Goal: Task Accomplishment & Management: Complete application form

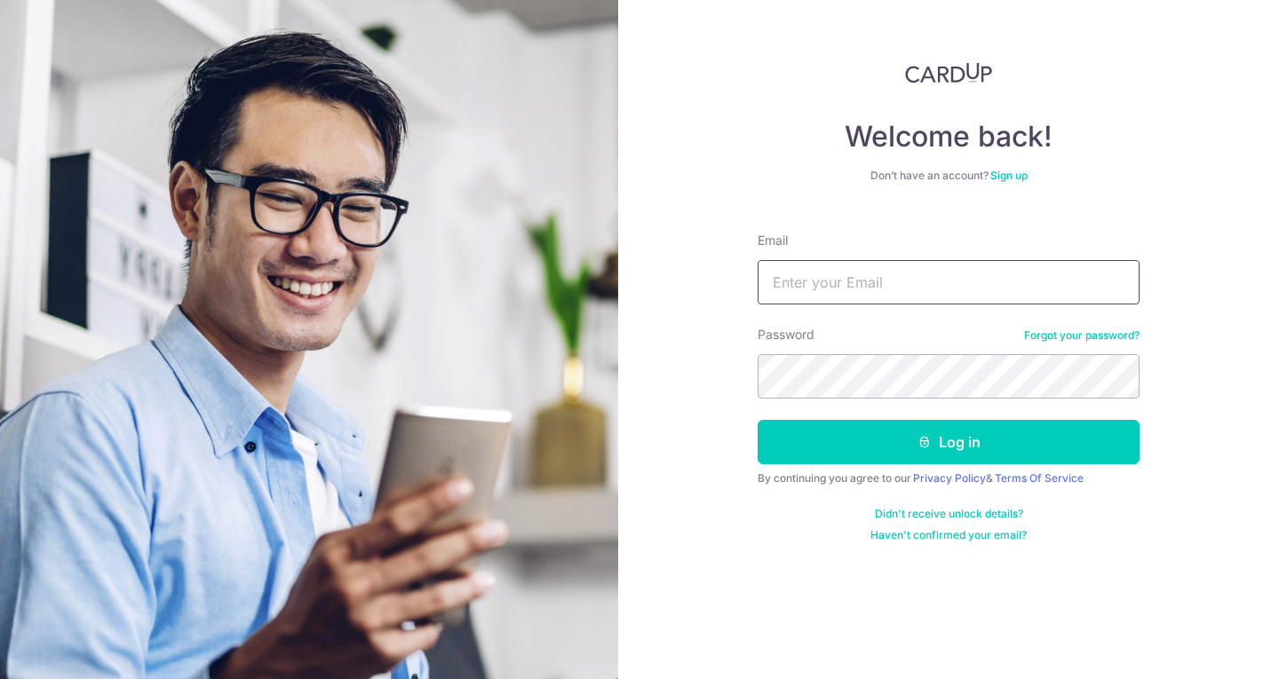
click at [897, 278] on input "Email" at bounding box center [949, 282] width 382 height 44
type input "info@lefairymeadow.com"
click at [885, 401] on form "Email info@lefairymeadow.com Password Forgot your password? Log in By continuin…" at bounding box center [949, 380] width 382 height 324
click at [758, 420] on button "Log in" at bounding box center [949, 442] width 382 height 44
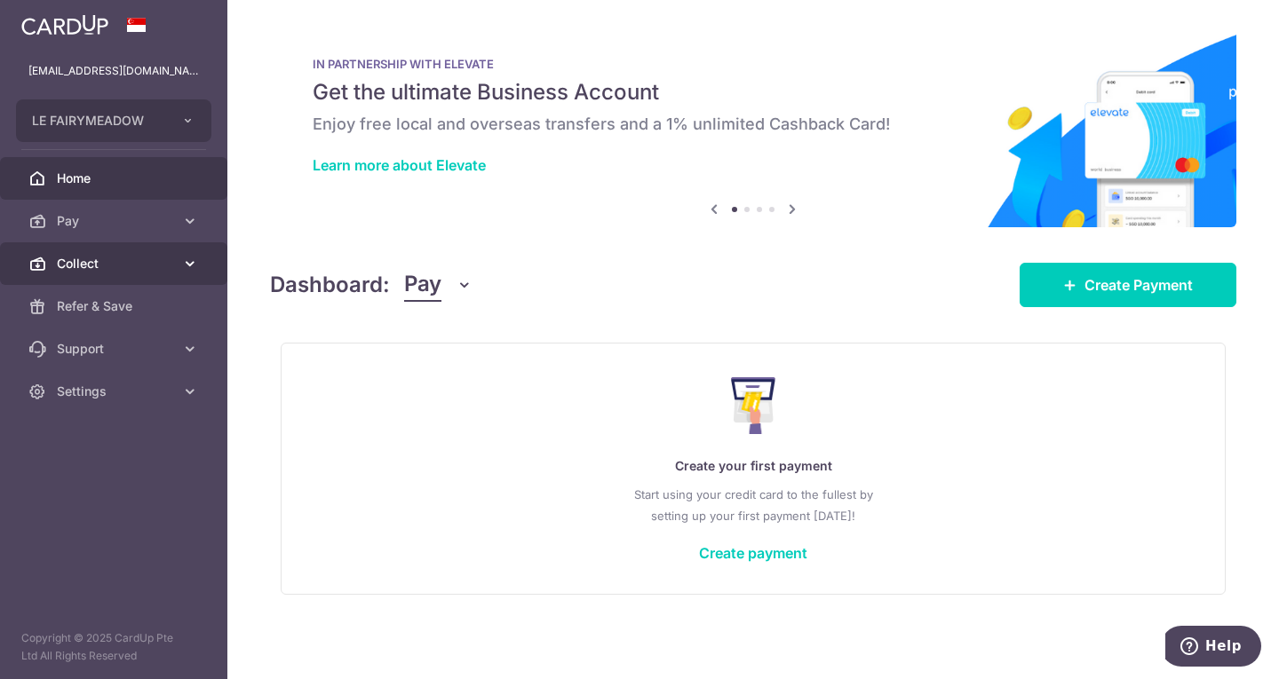
click at [105, 271] on span "Collect" at bounding box center [115, 264] width 117 height 18
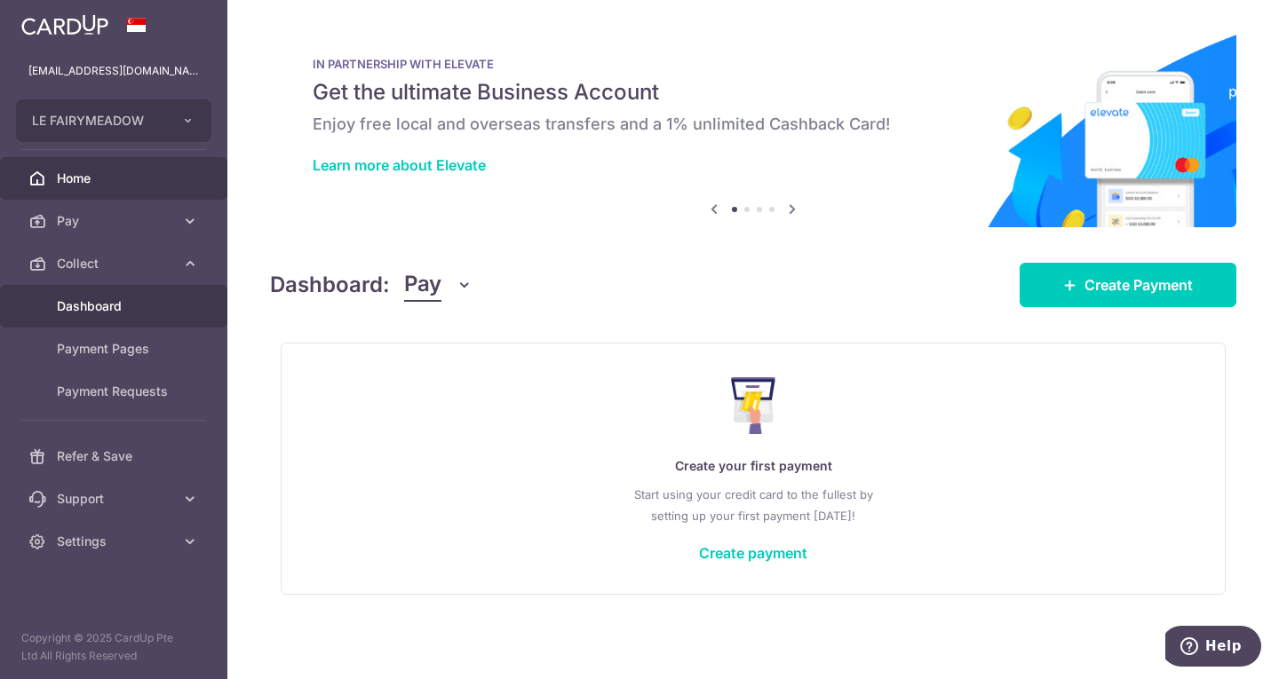
click at [106, 313] on span "Dashboard" at bounding box center [115, 307] width 117 height 18
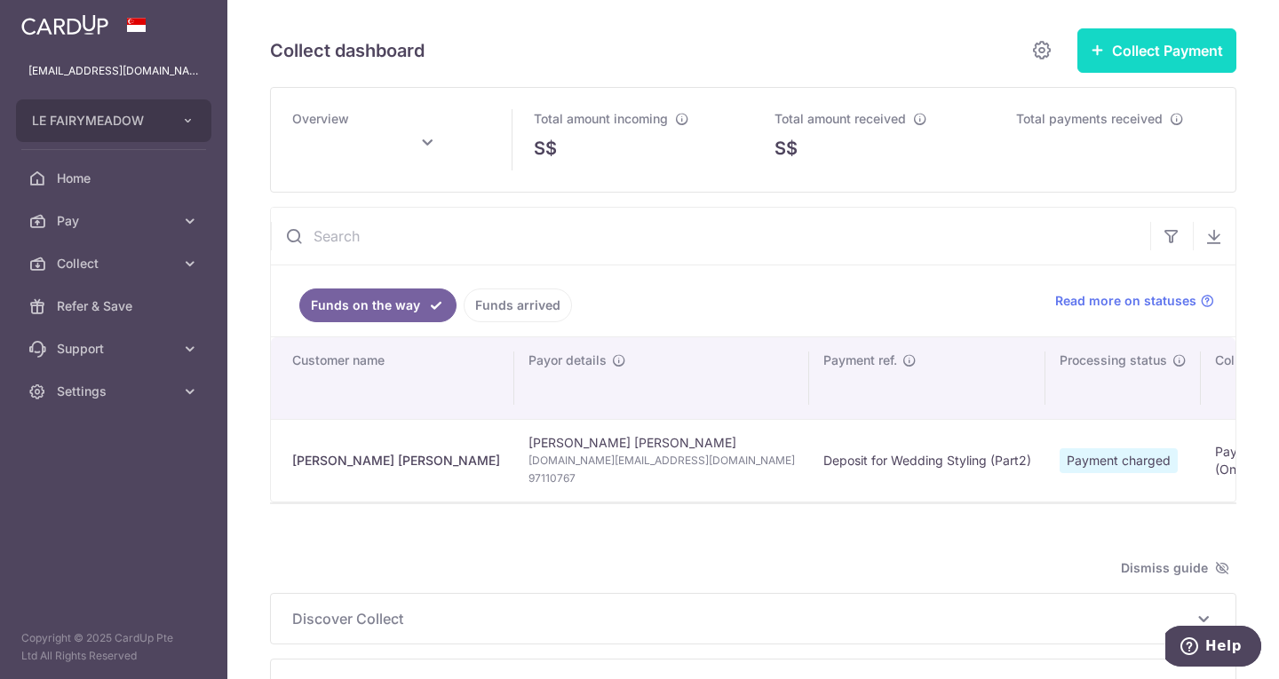
click at [1090, 33] on button "Collect Payment" at bounding box center [1156, 50] width 159 height 44
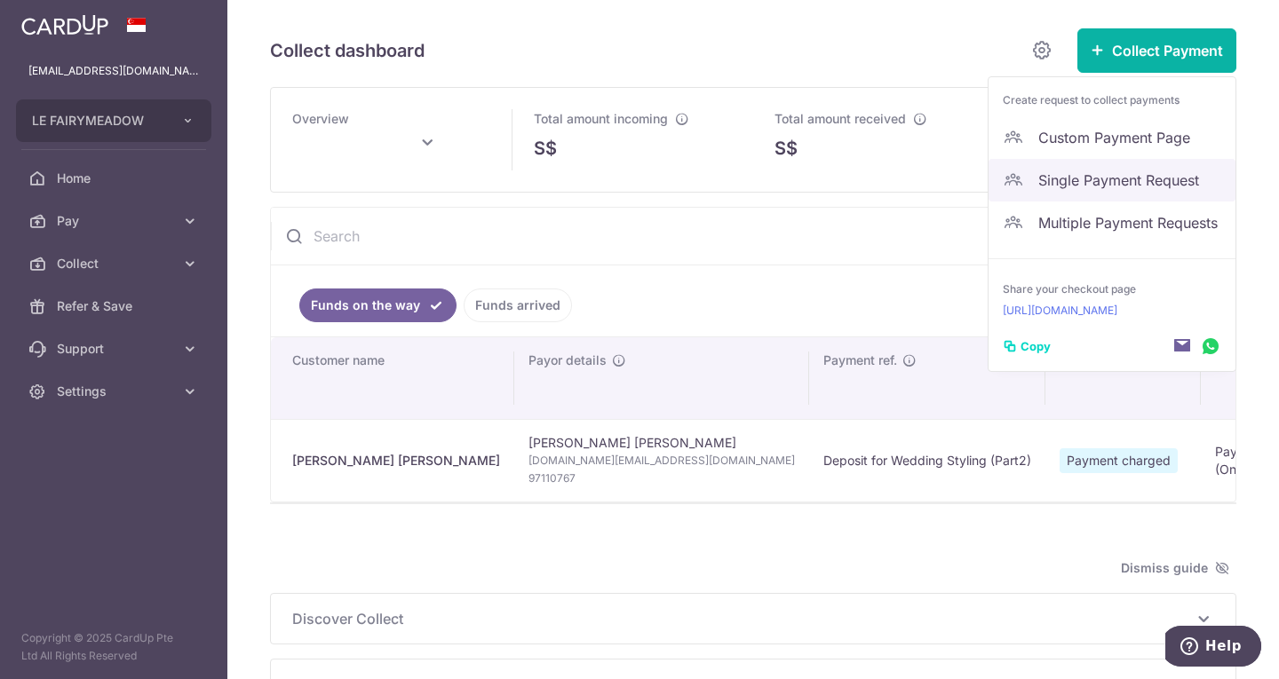
click at [1105, 177] on span "Single Payment Request" at bounding box center [1129, 180] width 183 height 21
click at [1105, 177] on div "Total payments received" at bounding box center [1116, 140] width 242 height 104
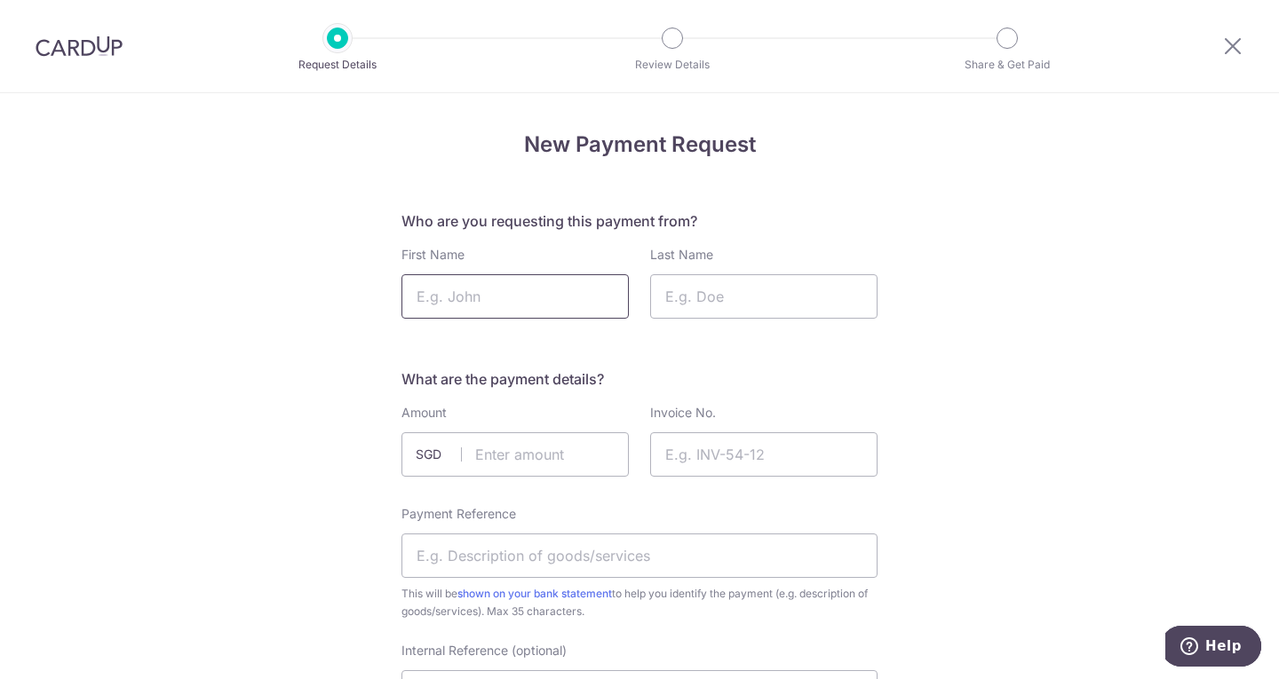
click at [503, 303] on input "First Name" at bounding box center [514, 296] width 227 height 44
type input "Chest"
paste input "Invoice_25056 Chester & Yoyo"
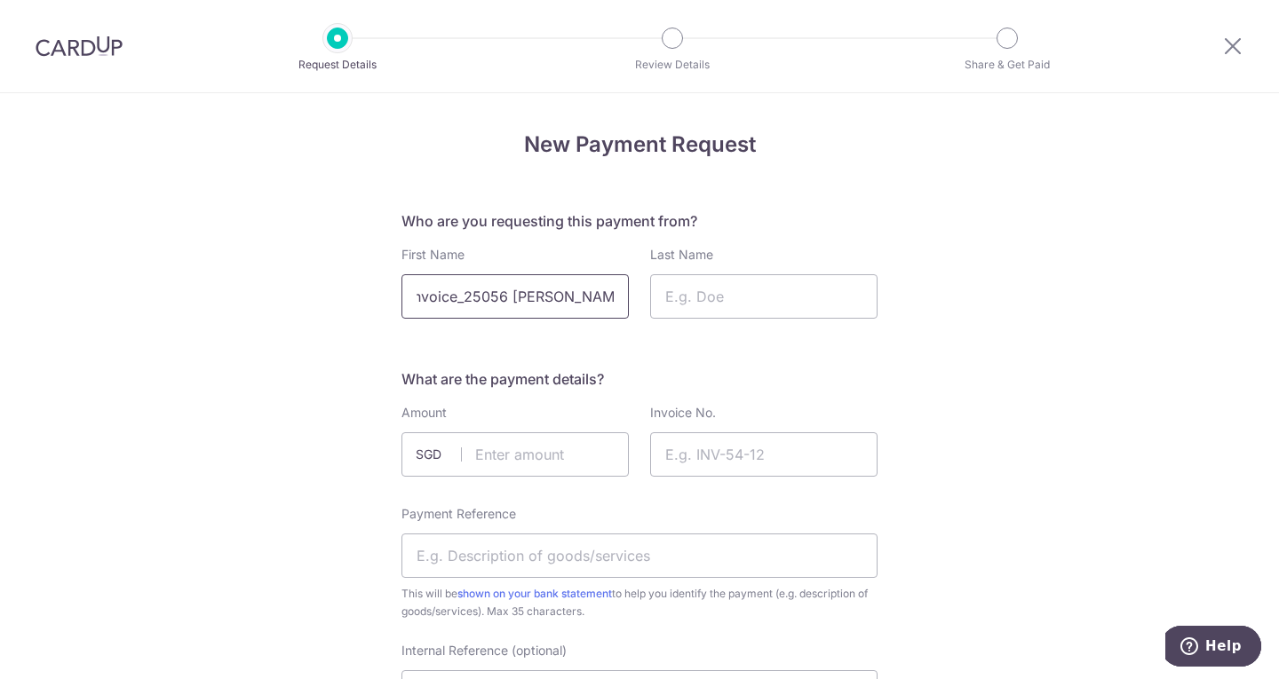
click at [576, 290] on input "Invoice_25056 Chester & Yoyo" at bounding box center [514, 296] width 227 height 44
type input "Invoice_25056 Chester &"
click at [715, 296] on input "Last Name" at bounding box center [763, 296] width 227 height 44
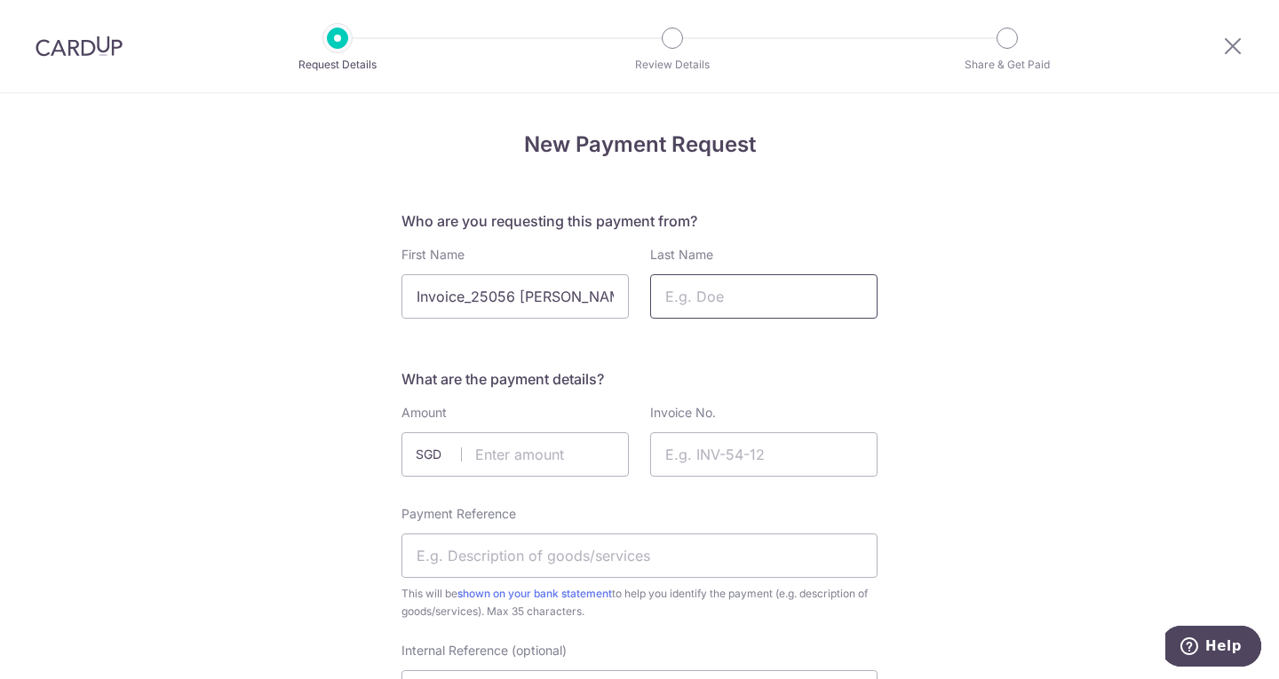
paste input "Yoyo"
type input "Yoyo"
click at [581, 294] on input "Invoice_25056 Chester &" at bounding box center [514, 296] width 227 height 44
type input "Chester"
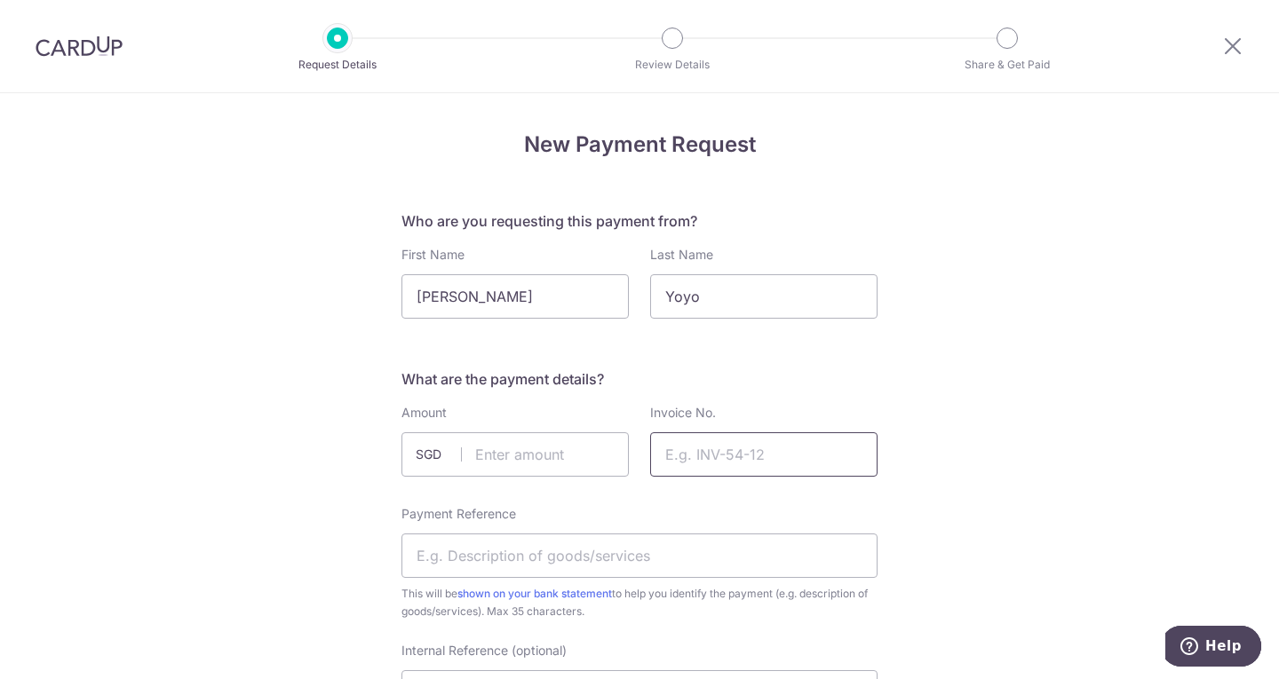
click at [741, 465] on input "Invoice No." at bounding box center [763, 455] width 227 height 44
paste input "Invoice_25056"
click at [719, 457] on input "Invoice_25056" at bounding box center [763, 455] width 227 height 44
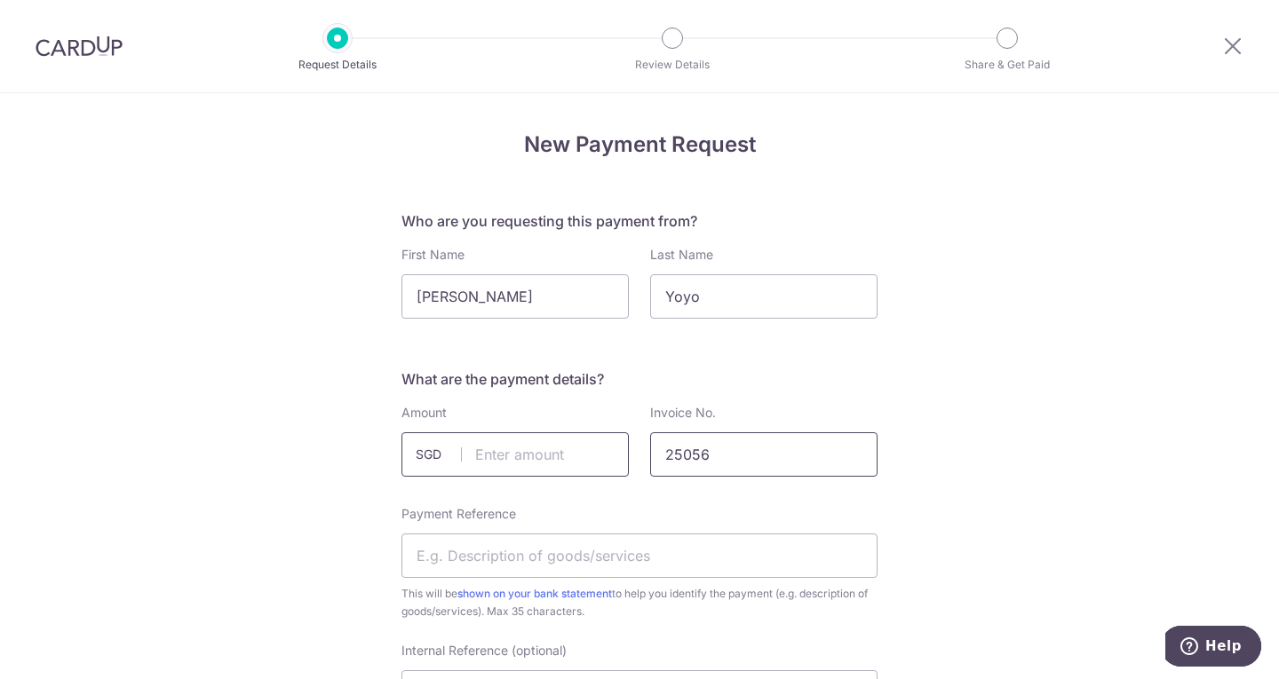
type input "25056"
click at [512, 461] on input "text" at bounding box center [514, 455] width 227 height 44
paste input "6577.50"
type input "6577.50"
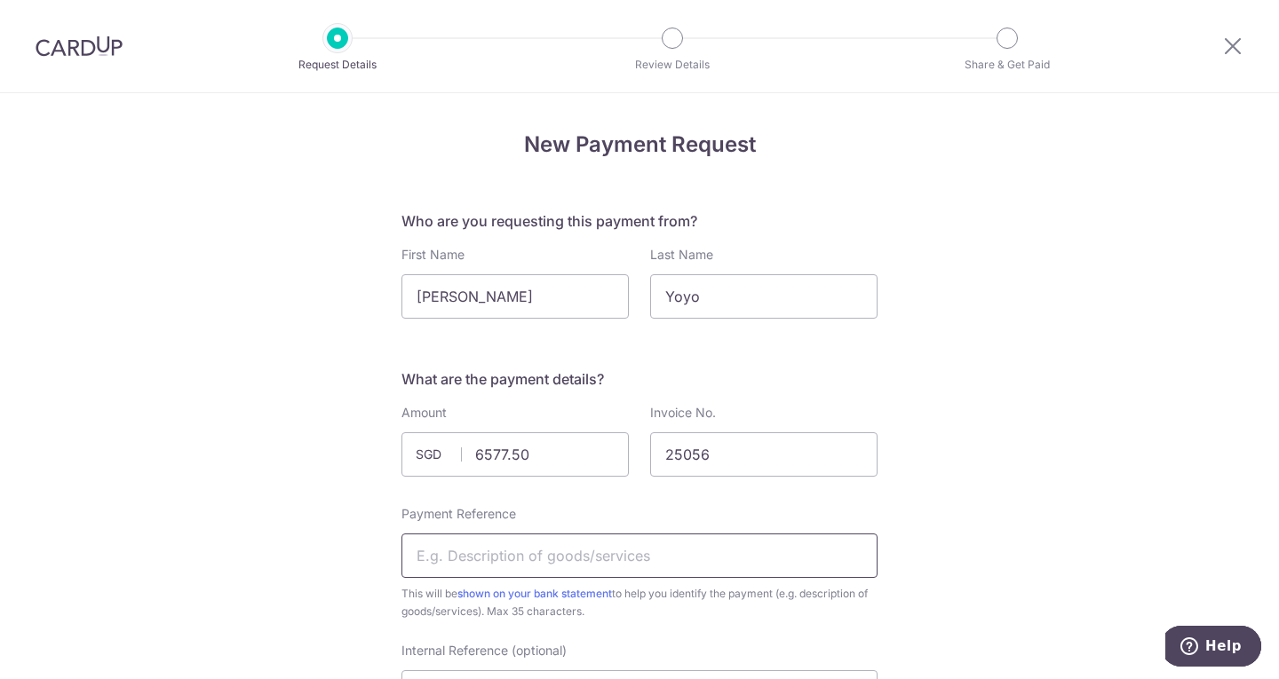
click at [546, 565] on input "Payment Reference" at bounding box center [639, 556] width 476 height 44
type input "Deposit for Wedding Styling"
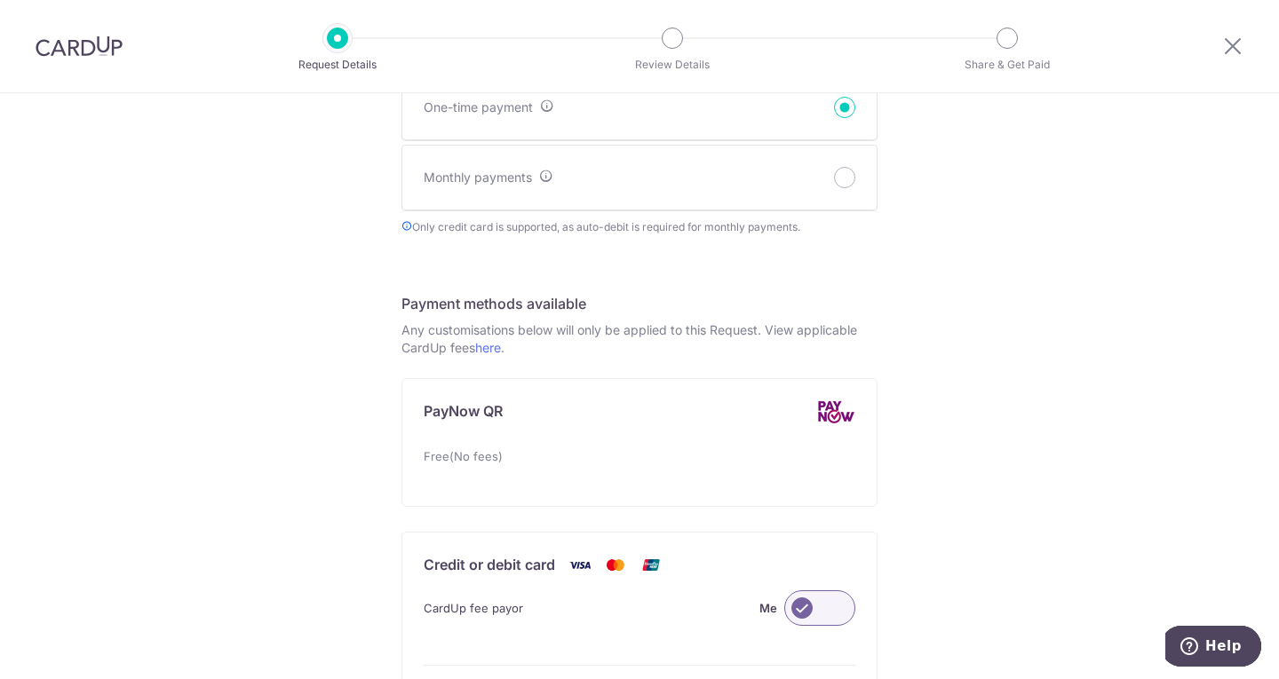
scroll to position [799, 0]
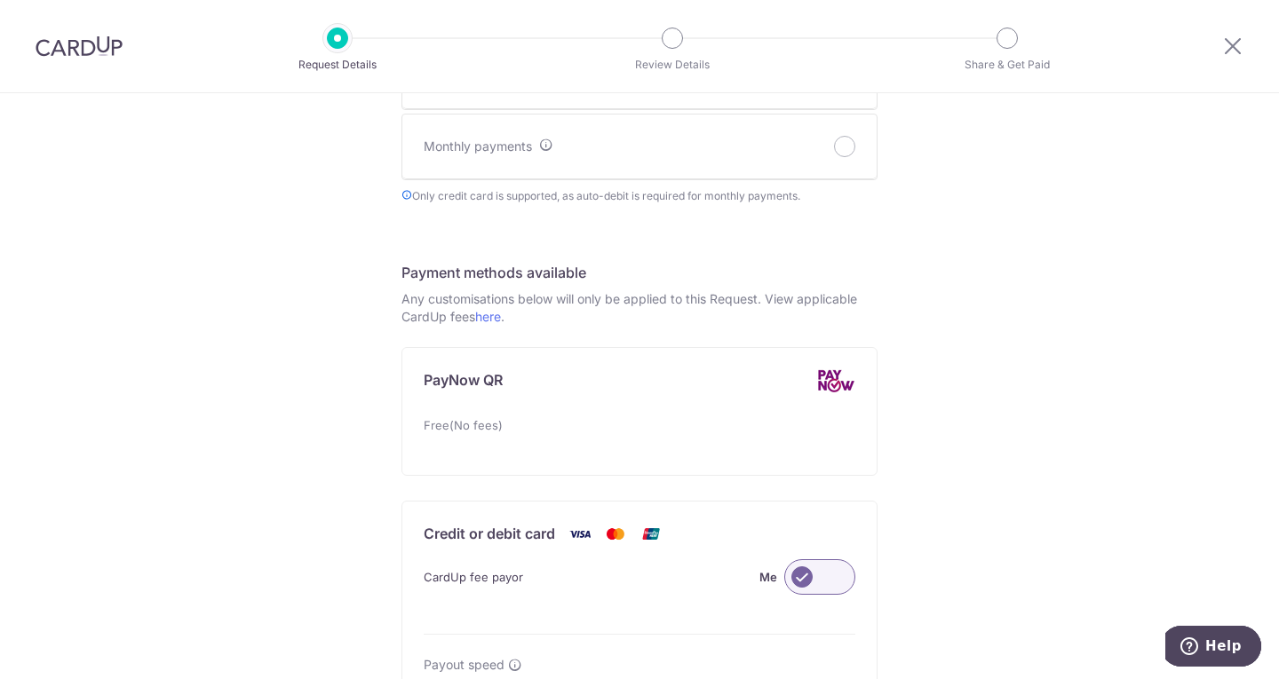
click at [839, 578] on label at bounding box center [819, 578] width 71 height 36
click at [0, 0] on input "Me" at bounding box center [0, 0] width 0 height 0
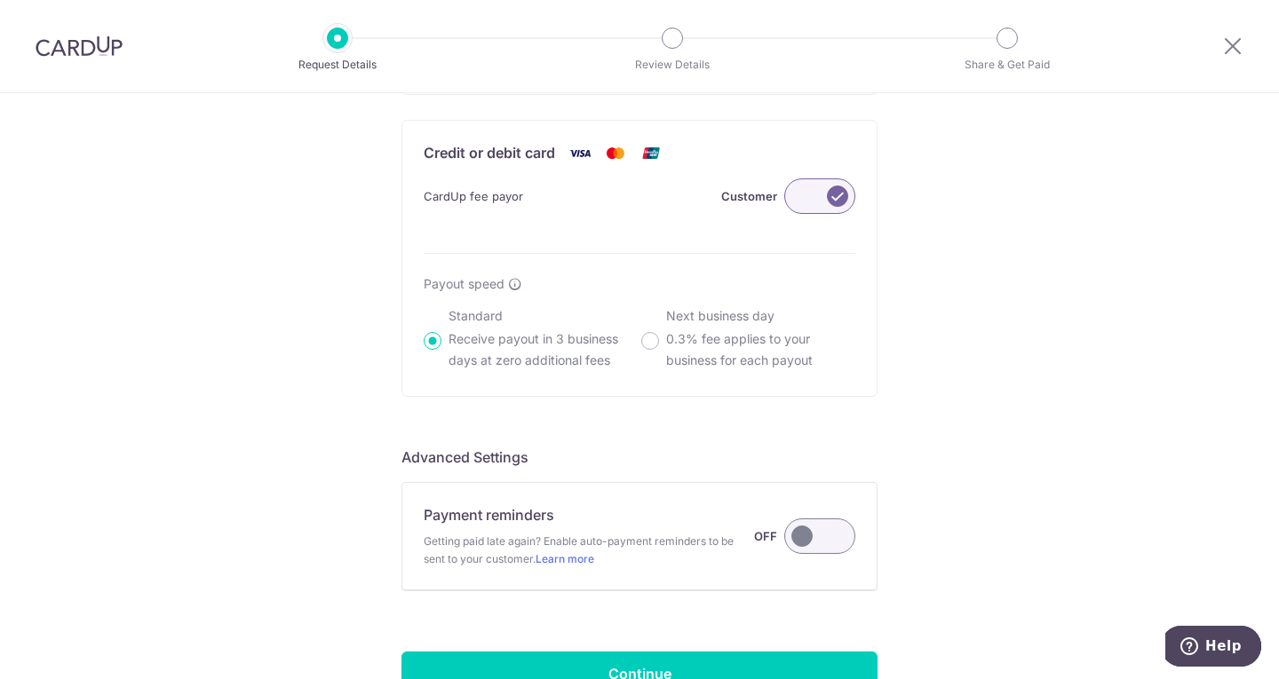
scroll to position [1243, 0]
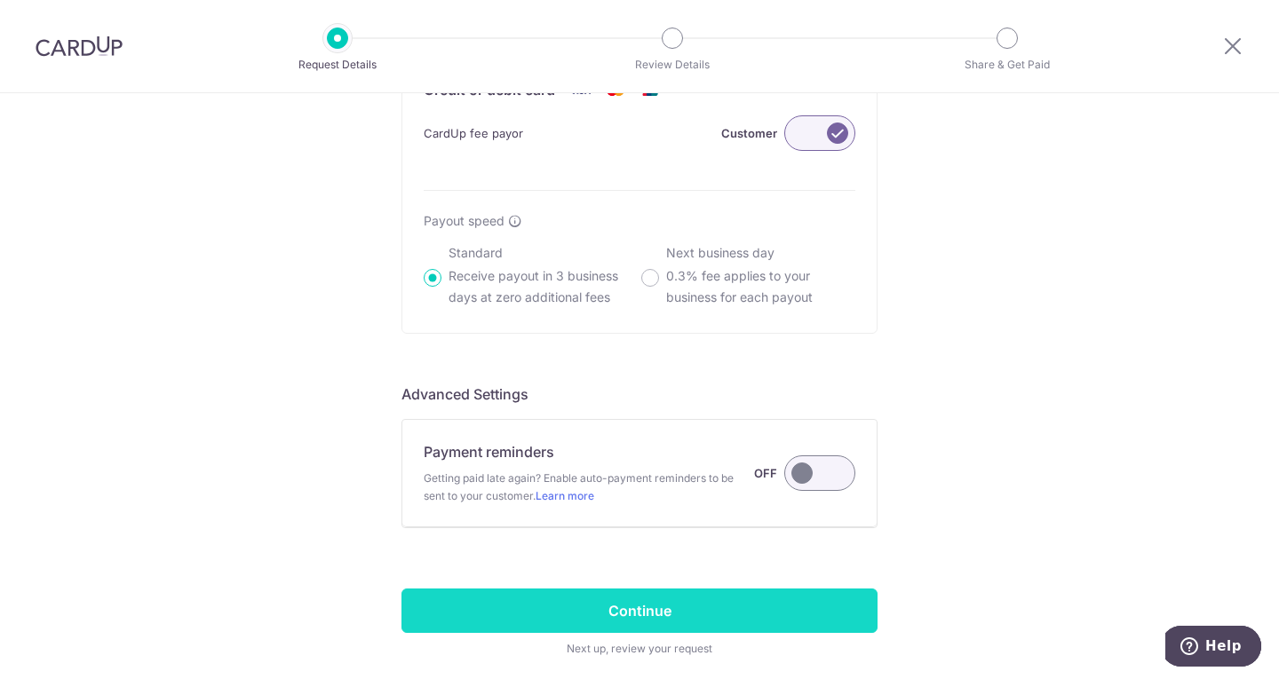
click at [606, 613] on input "Continue" at bounding box center [639, 611] width 476 height 44
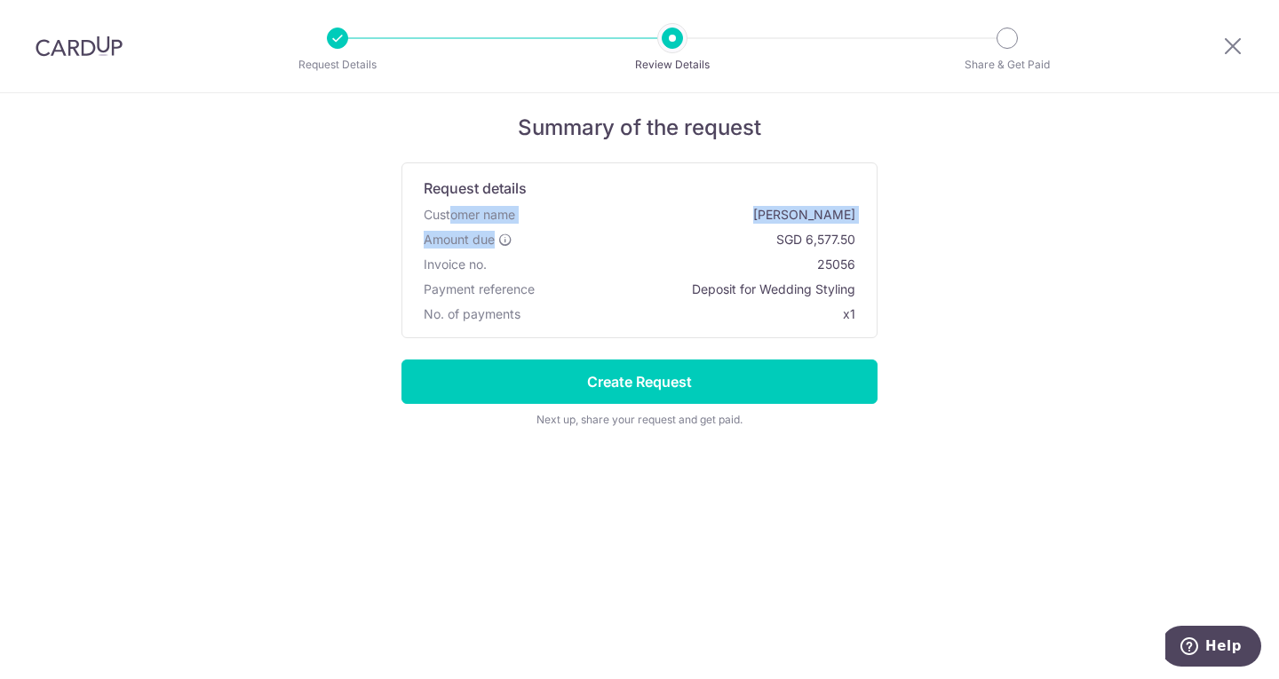
drag, startPoint x: 450, startPoint y: 218, endPoint x: 506, endPoint y: 247, distance: 62.8
click at [507, 249] on div "Request details Customer name Chester Yoyo Amount due SGD 6,577.50 Invoice no. …" at bounding box center [639, 250] width 474 height 174
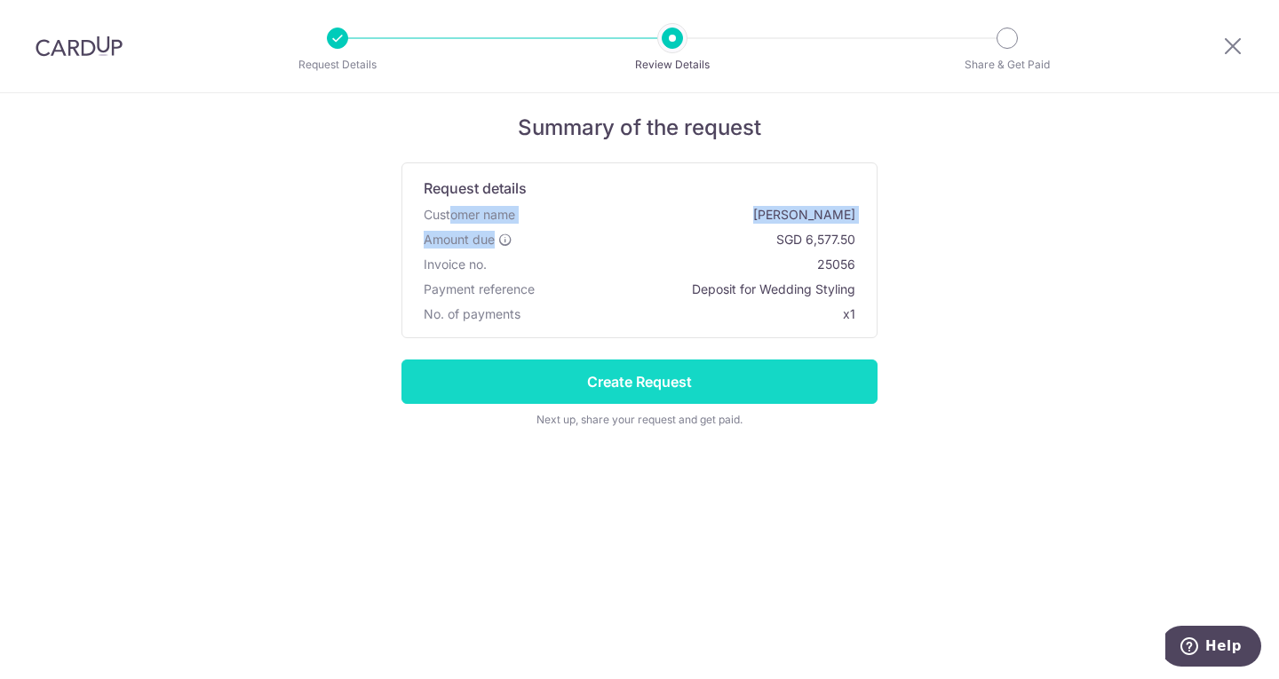
click at [647, 385] on input "Create Request" at bounding box center [639, 382] width 476 height 44
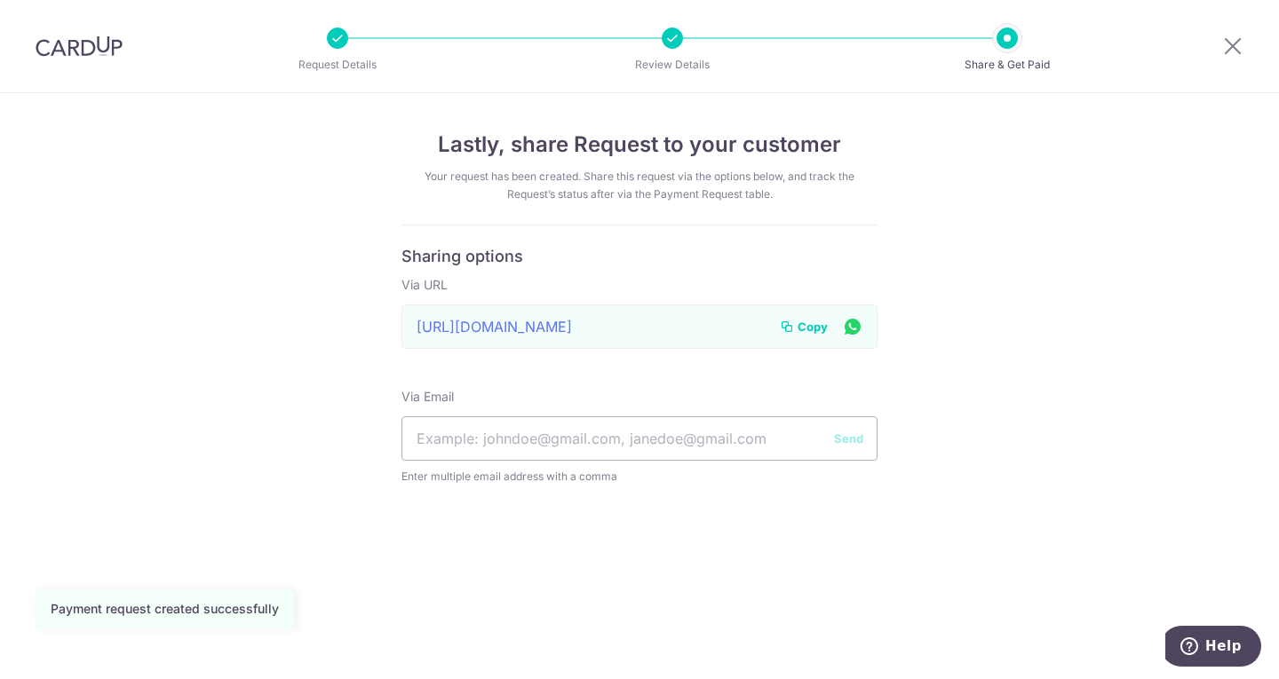
click at [816, 322] on span "Copy" at bounding box center [813, 327] width 30 height 18
click at [1226, 49] on icon at bounding box center [1232, 46] width 21 height 22
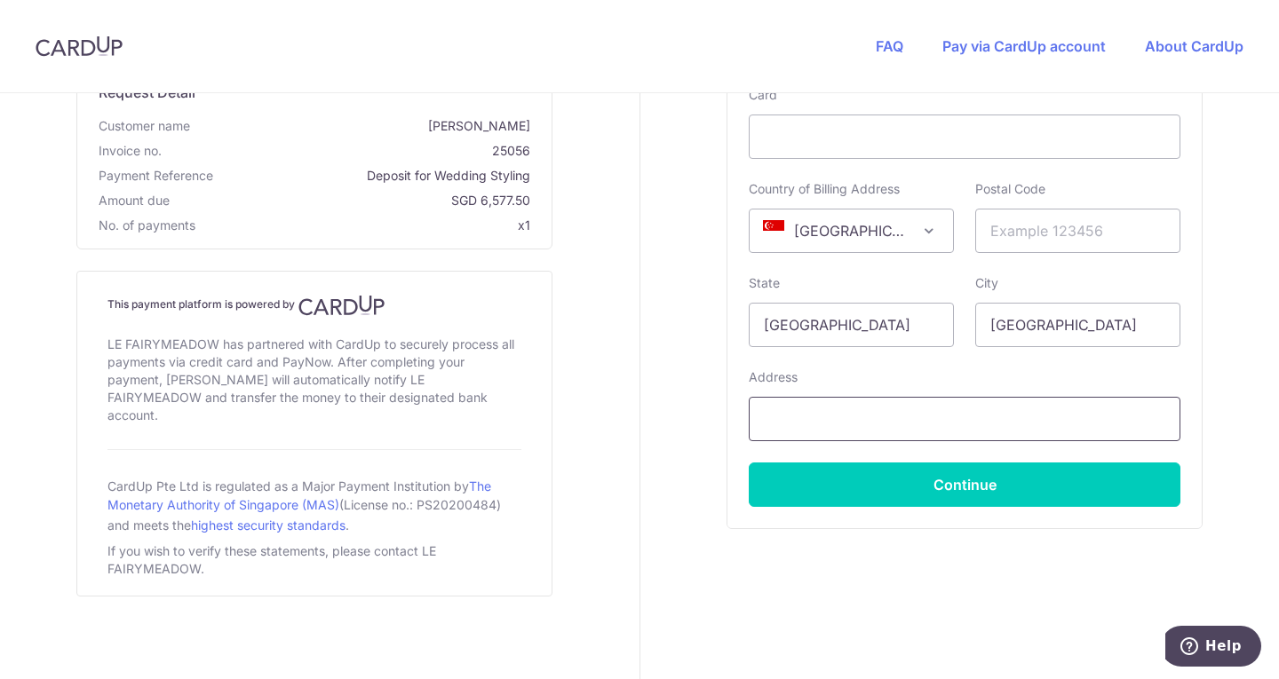
scroll to position [842, 0]
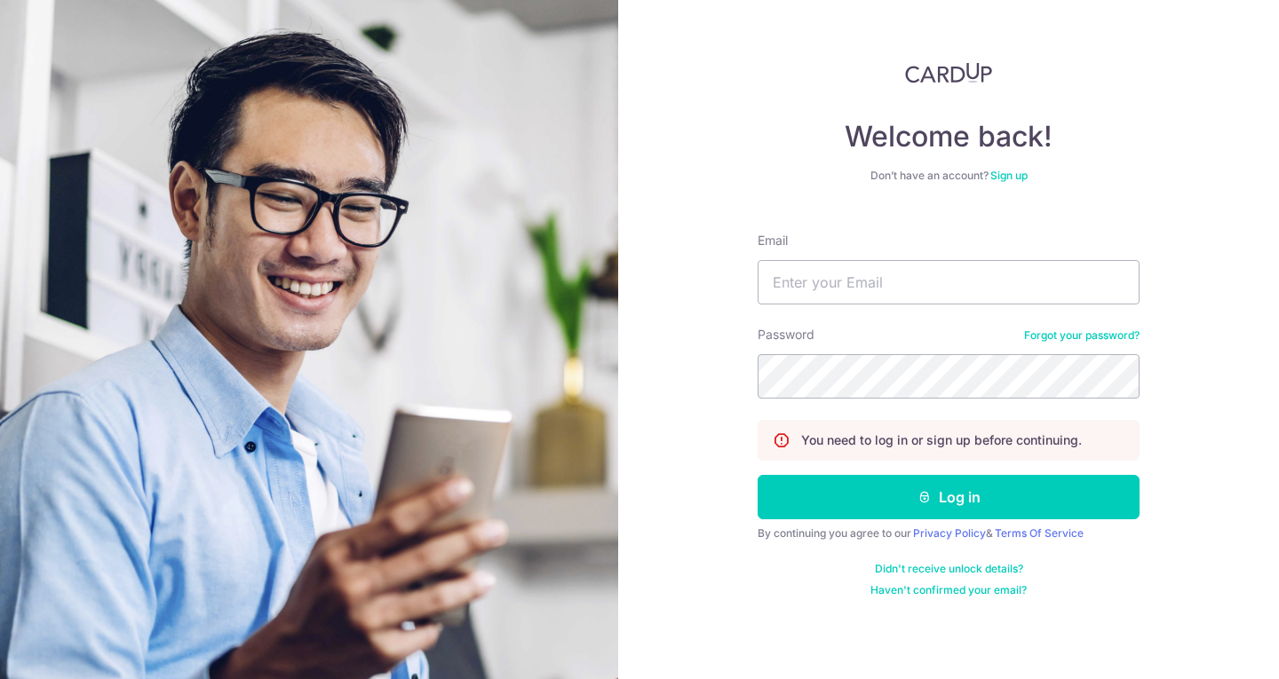
click at [790, 306] on form "Email Password Forgot your password? You need to log in or sign up before conti…" at bounding box center [949, 407] width 382 height 379
click at [796, 281] on input "Email" at bounding box center [949, 282] width 382 height 44
type input "info@lefairymeadow.com"
click at [758, 475] on button "Log in" at bounding box center [949, 497] width 382 height 44
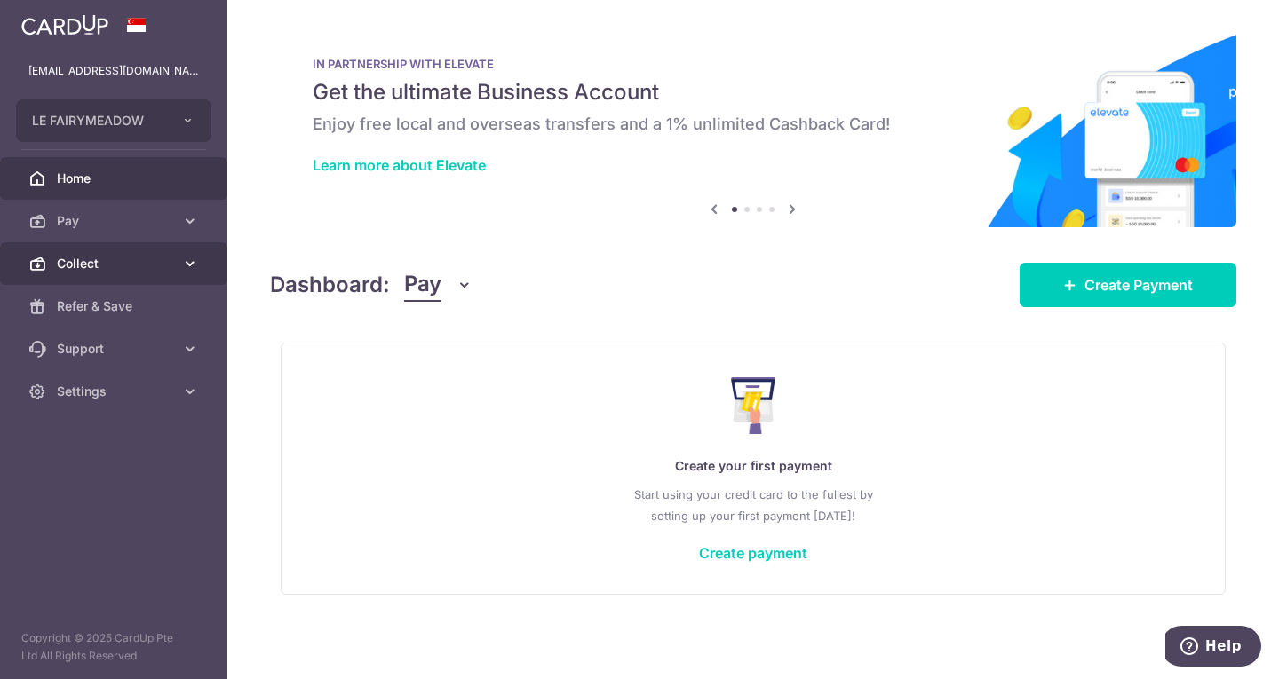
click at [83, 264] on span "Collect" at bounding box center [115, 264] width 117 height 18
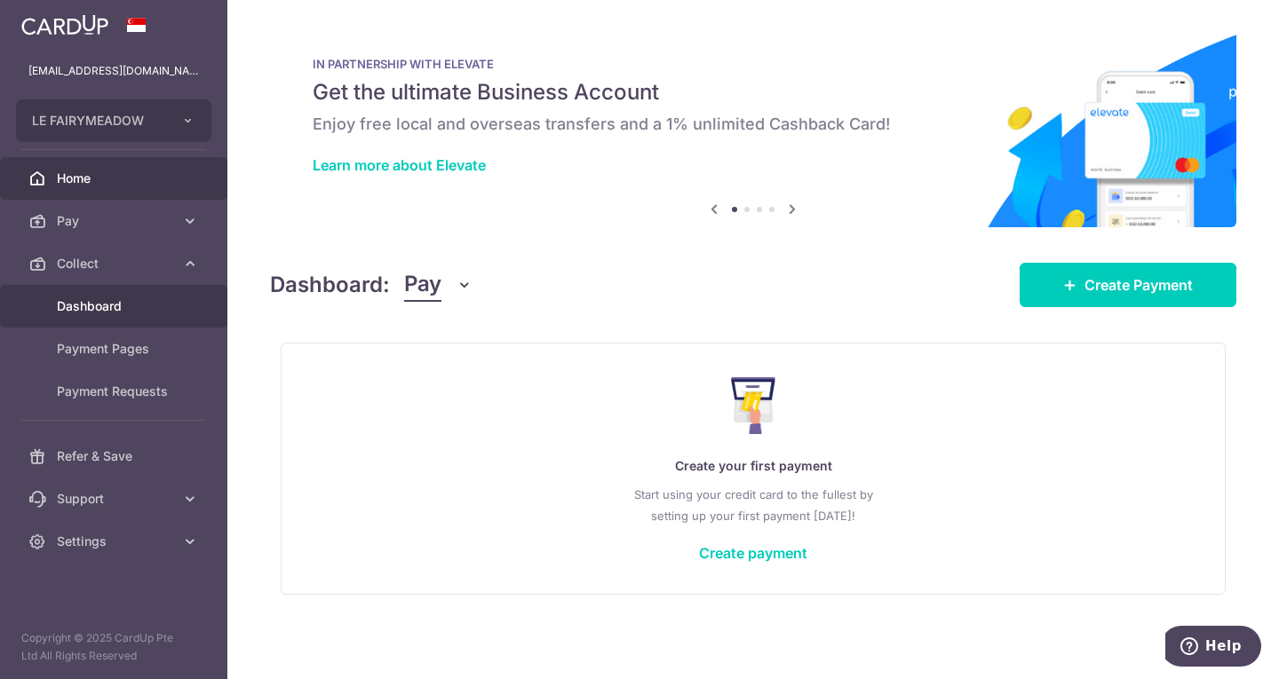
click at [108, 319] on link "Dashboard" at bounding box center [113, 306] width 227 height 43
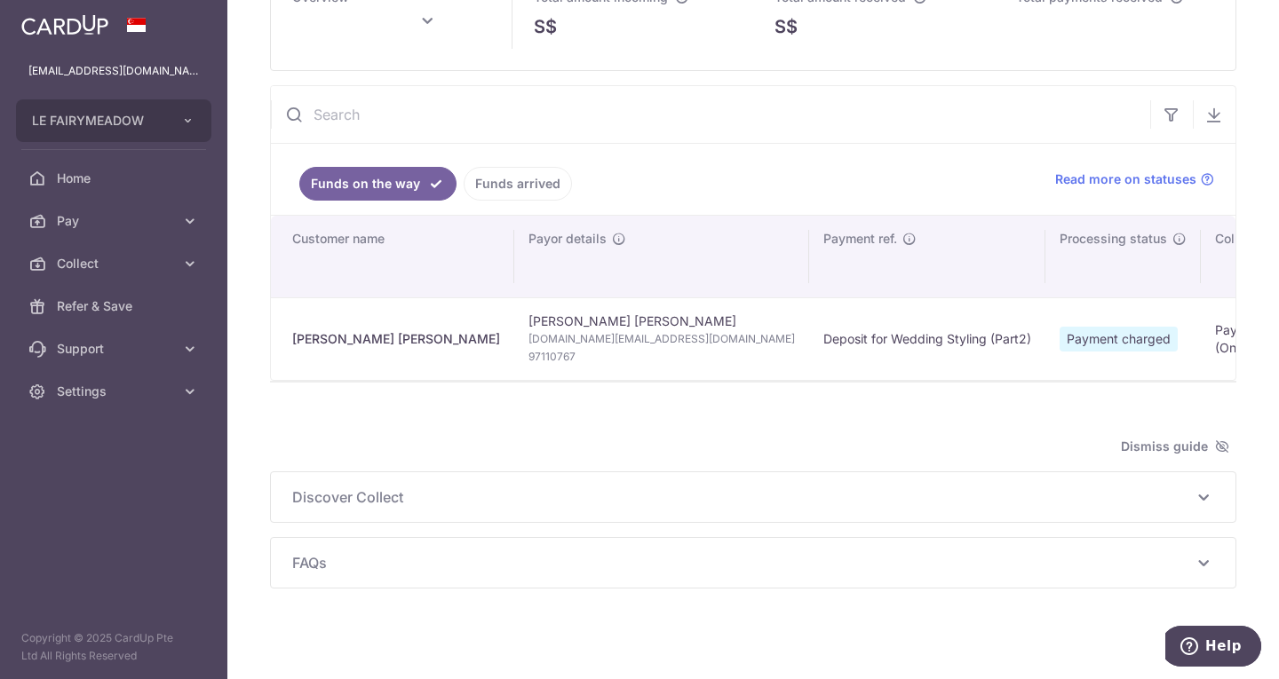
scroll to position [138, 0]
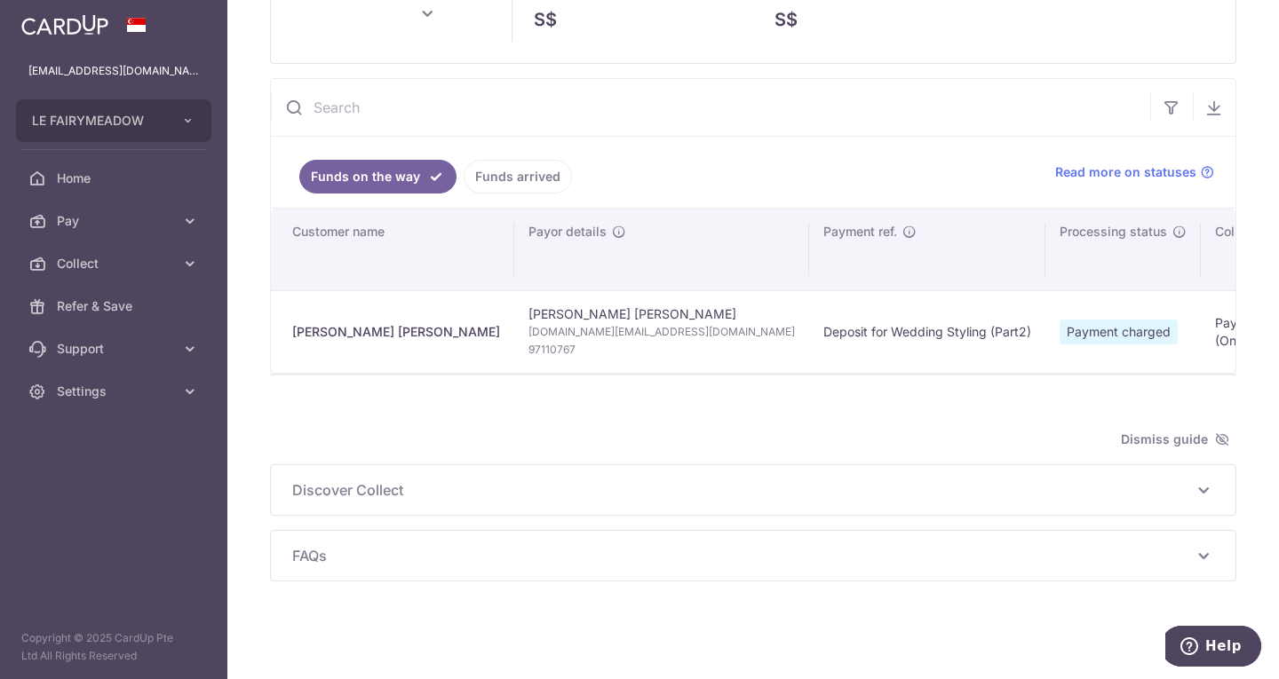
drag, startPoint x: 718, startPoint y: 361, endPoint x: 555, endPoint y: 318, distance: 168.3
click at [809, 360] on td "Deposit for Wedding Styling (Part2)" at bounding box center [927, 331] width 236 height 83
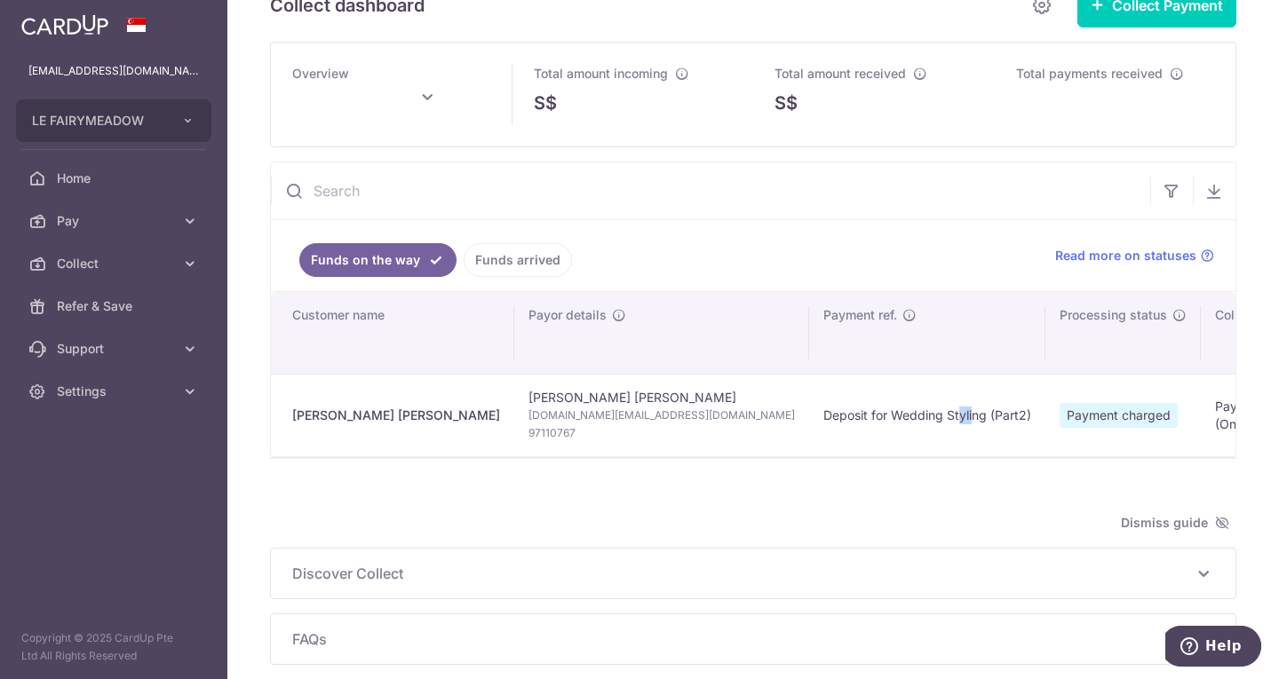
scroll to position [0, 0]
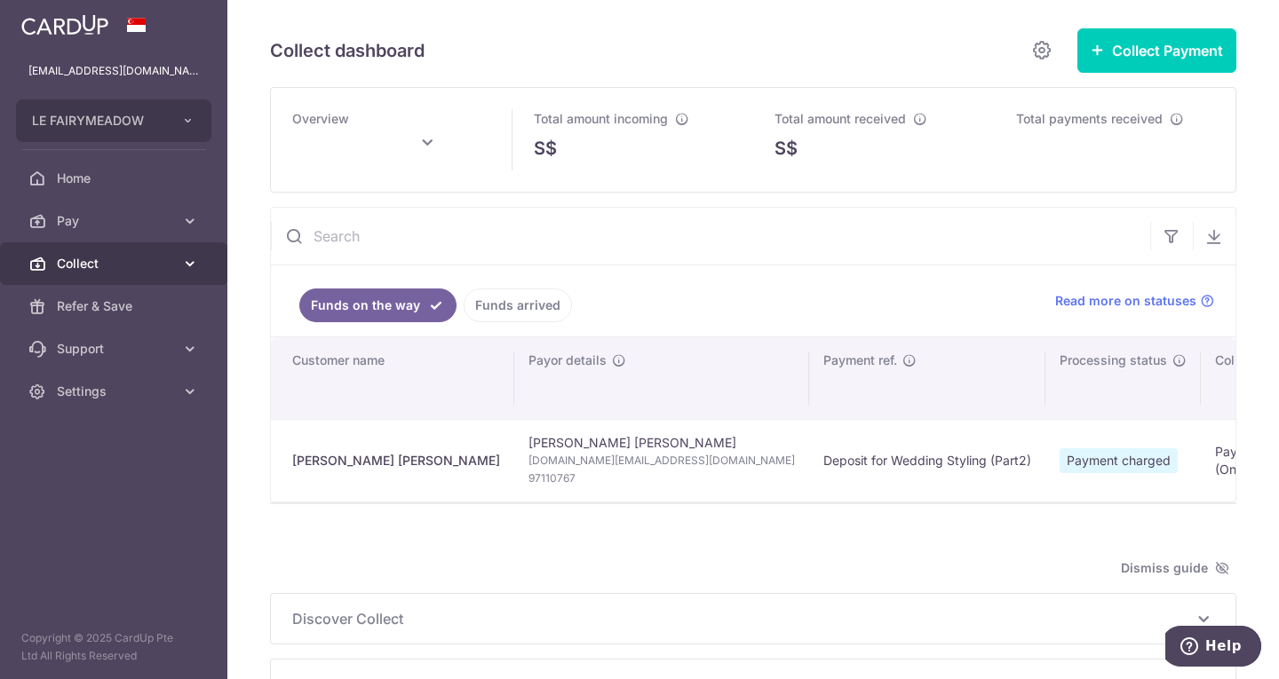
click at [104, 255] on span "Collect" at bounding box center [115, 264] width 117 height 18
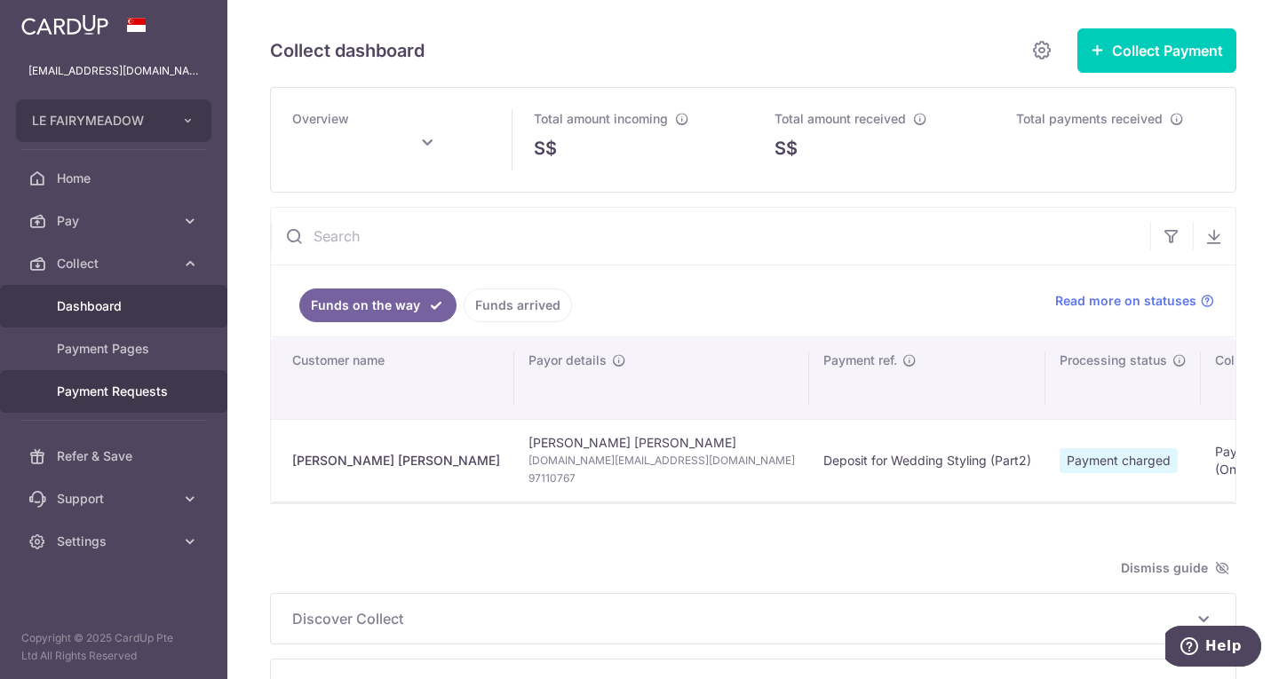
click at [94, 386] on span "Payment Requests" at bounding box center [115, 392] width 117 height 18
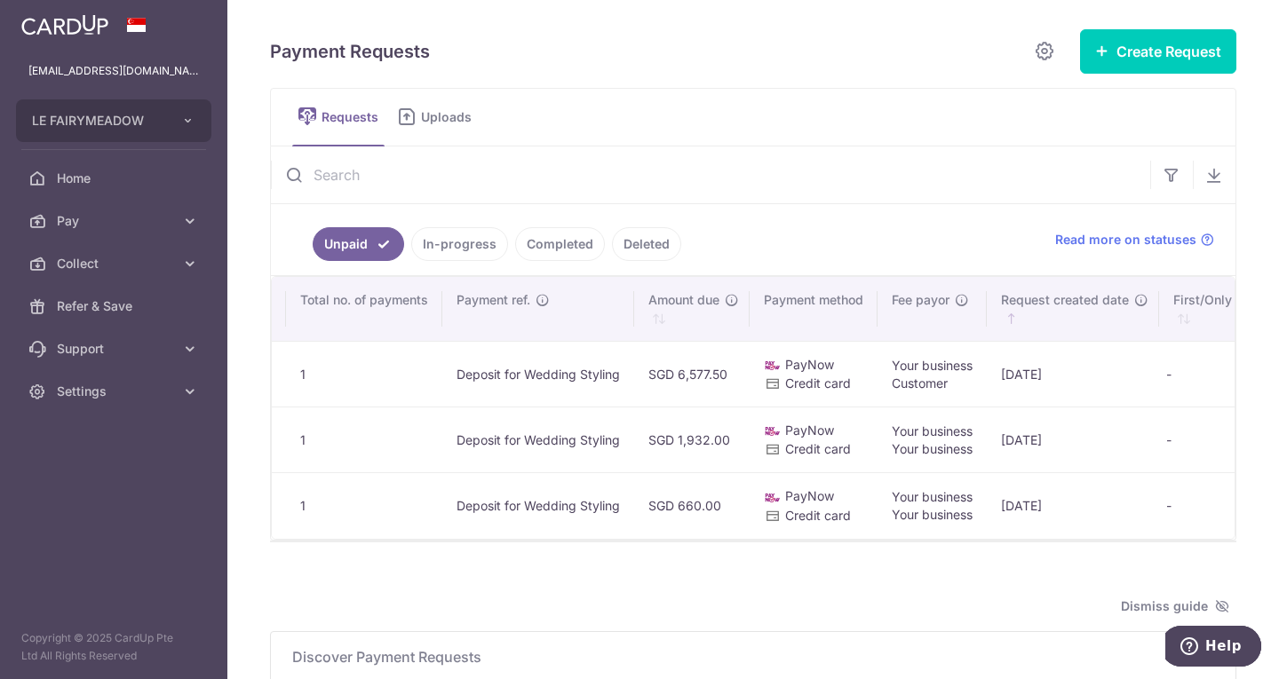
scroll to position [0, 800]
click at [480, 247] on link "In-progress" at bounding box center [459, 244] width 97 height 34
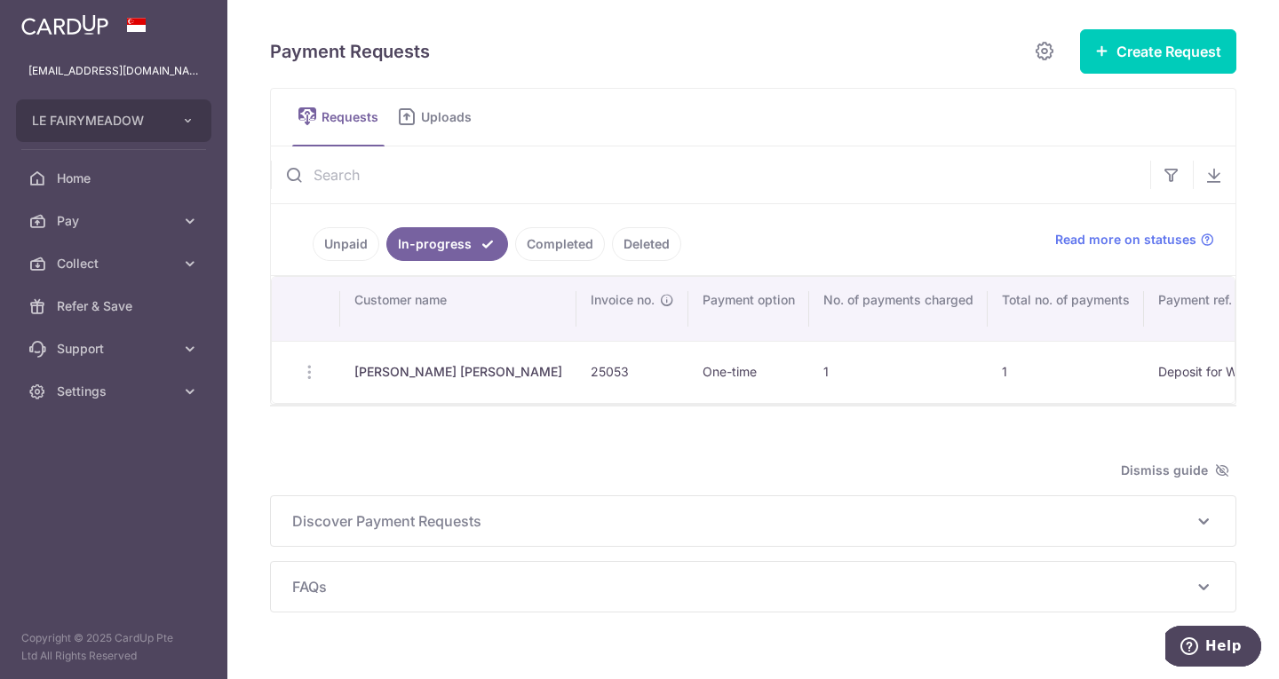
click at [865, 405] on div "Unpaid In-progress Completed Deleted Read more on statuses Search: Customer nam…" at bounding box center [753, 276] width 966 height 258
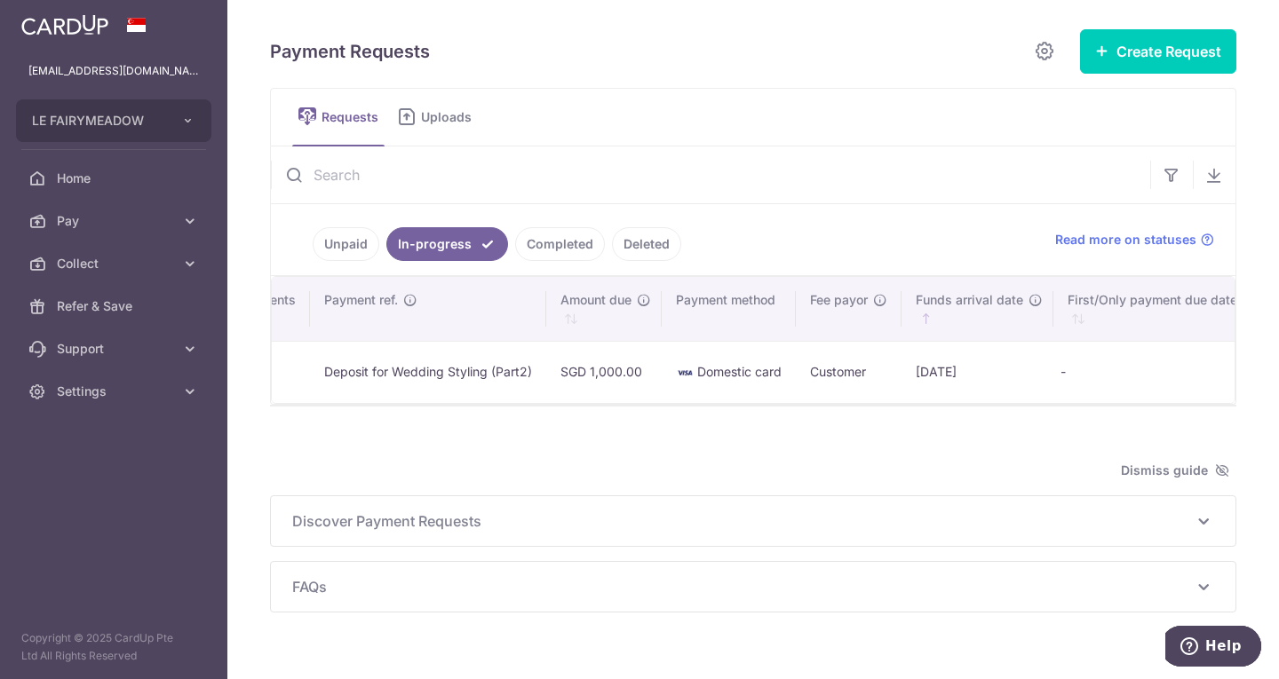
click at [550, 247] on link "Completed" at bounding box center [560, 244] width 90 height 34
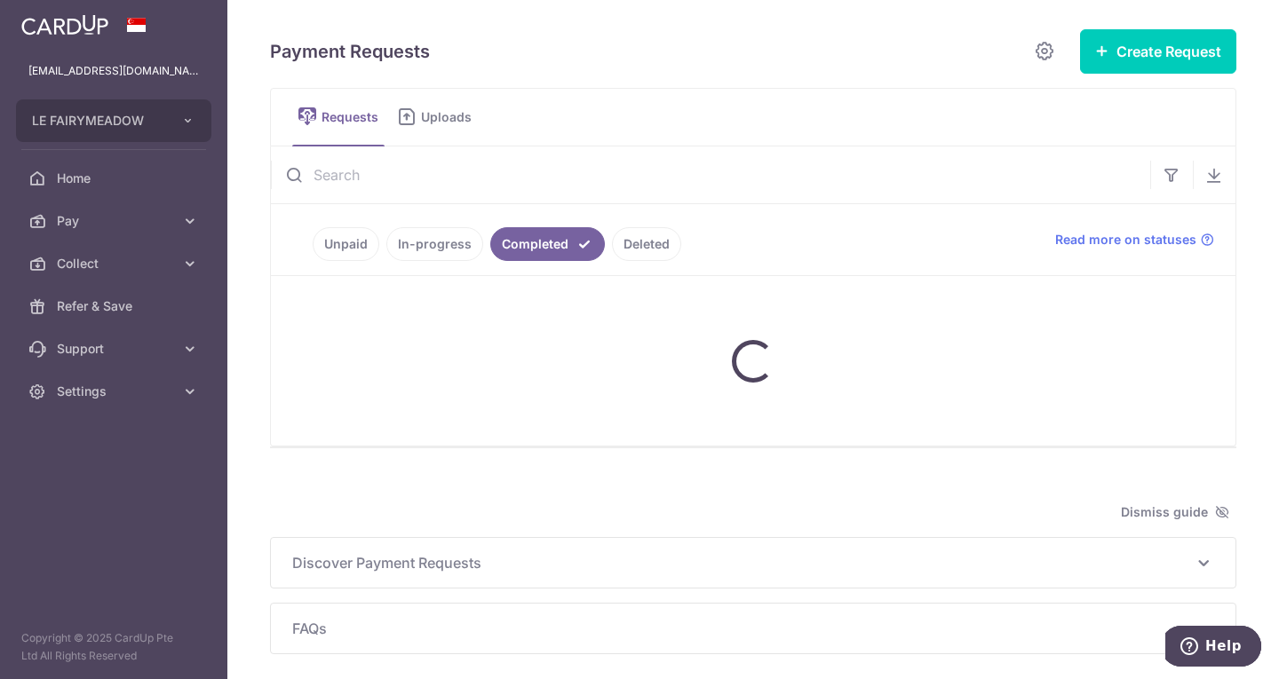
click at [337, 245] on link "Unpaid" at bounding box center [346, 244] width 67 height 34
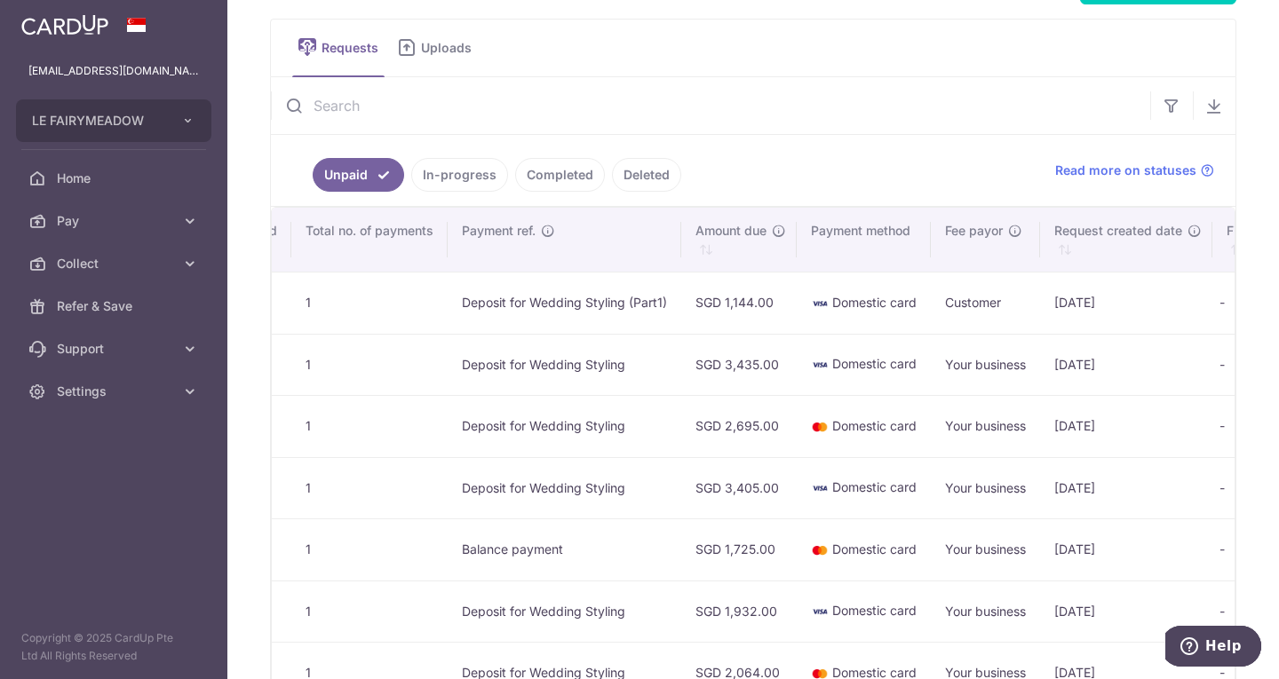
scroll to position [0, 727]
click at [340, 176] on link "Unpaid" at bounding box center [358, 175] width 91 height 34
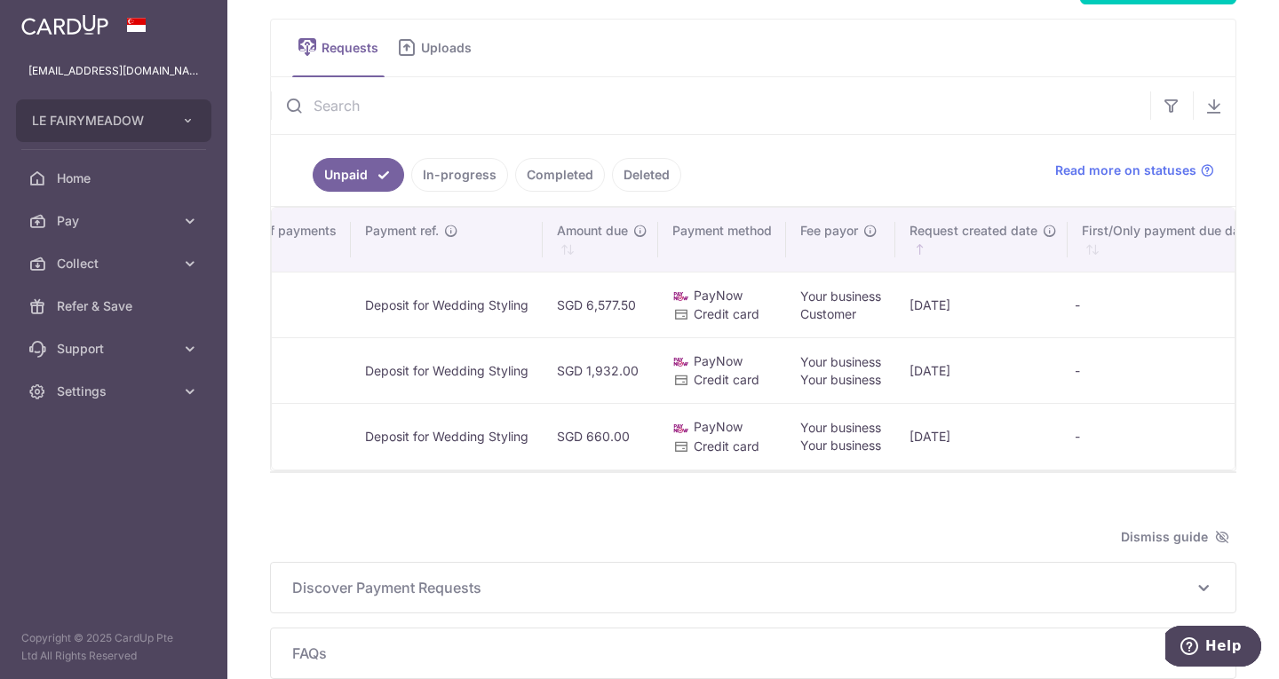
scroll to position [0, 886]
drag, startPoint x: 738, startPoint y: 298, endPoint x: 814, endPoint y: 316, distance: 78.4
click at [814, 316] on td "Your business Customer" at bounding box center [839, 305] width 109 height 66
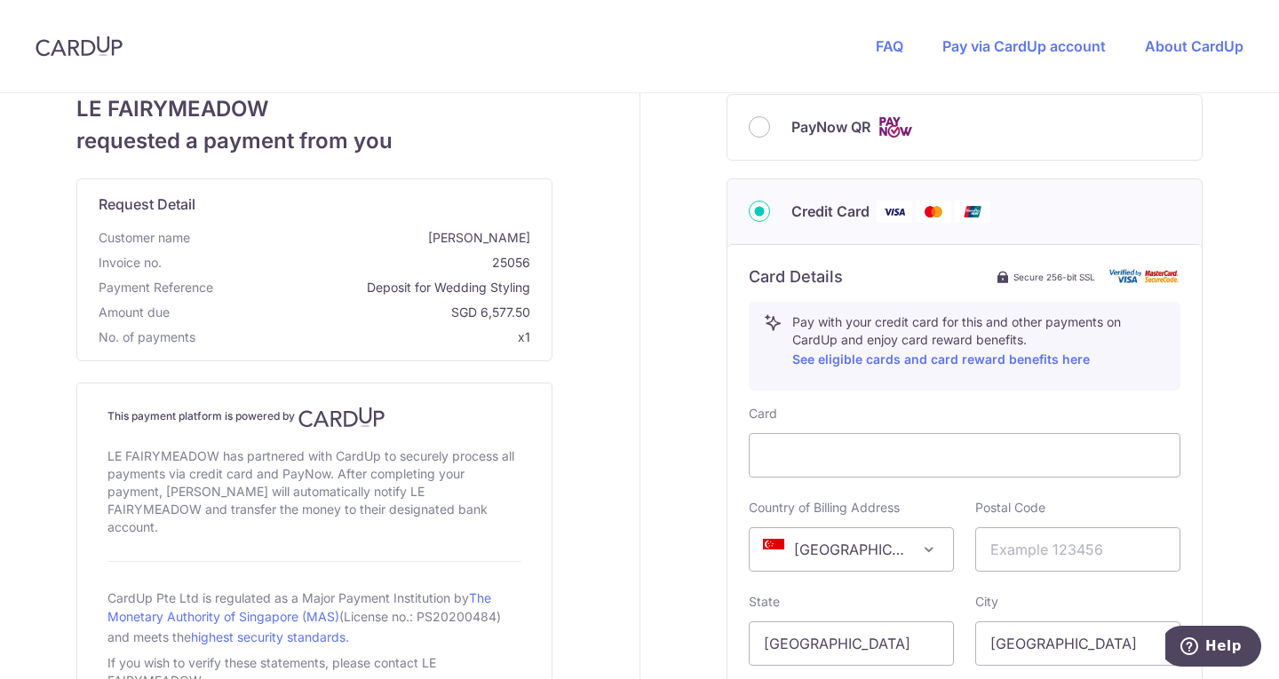
scroll to position [487, 0]
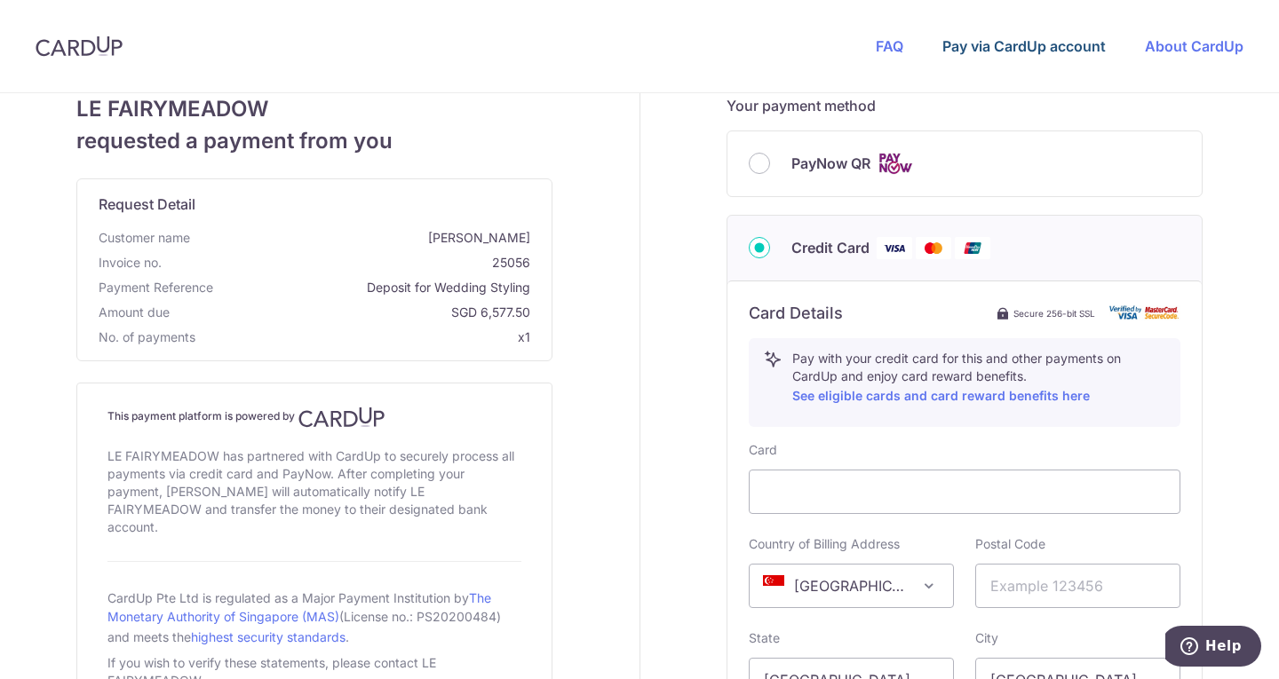
click at [981, 41] on link "Pay via CardUp account" at bounding box center [1023, 46] width 163 height 18
